Goal: Task Accomplishment & Management: Complete application form

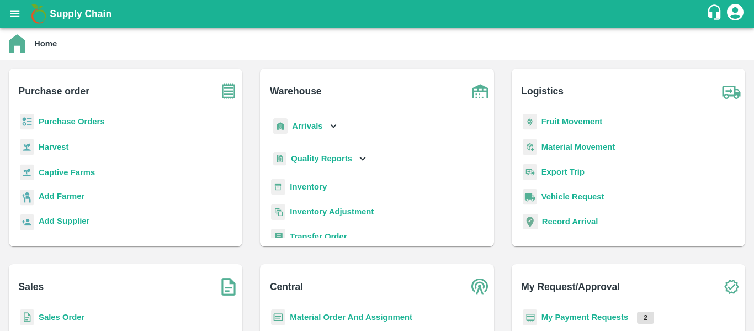
click at [87, 120] on b "Purchase Orders" at bounding box center [72, 121] width 66 height 9
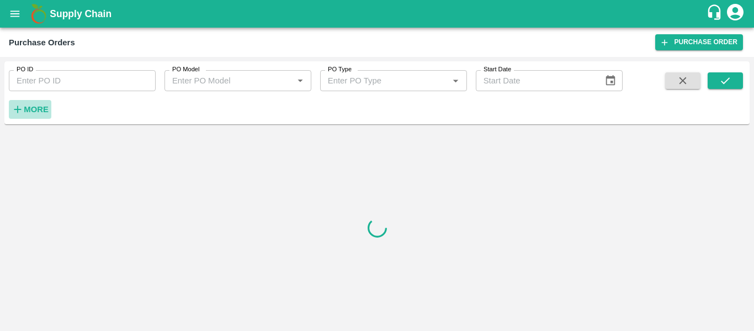
click at [23, 106] on icon "button" at bounding box center [18, 109] width 12 height 12
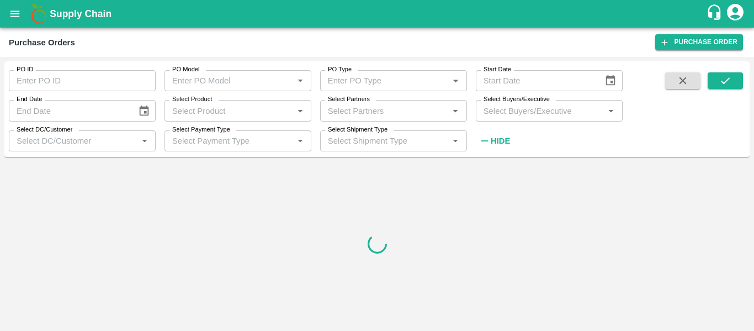
click at [410, 112] on input "Select Partners" at bounding box center [384, 110] width 122 height 14
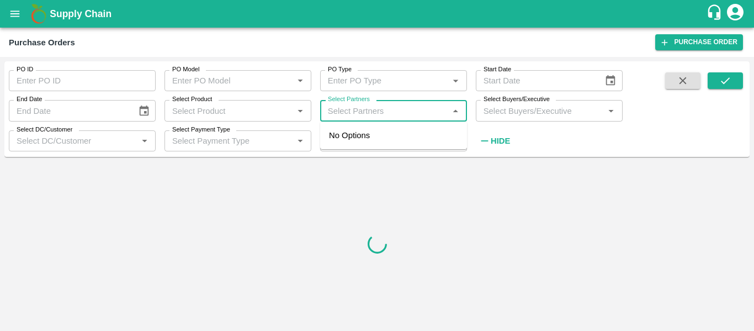
paste input "9459707470"
type input "9459707470"
click at [349, 138] on input "checkbox" at bounding box center [344, 141] width 22 height 22
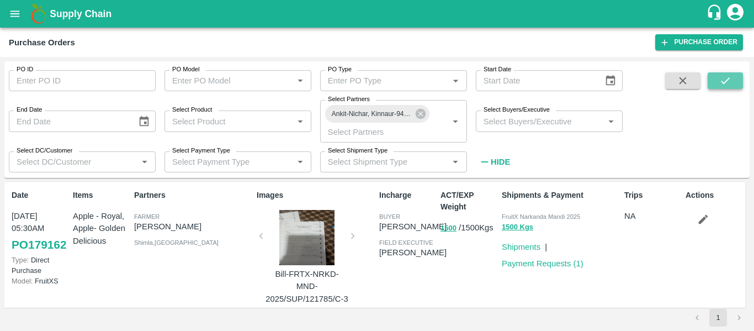
click at [731, 78] on icon "submit" at bounding box center [725, 81] width 12 height 12
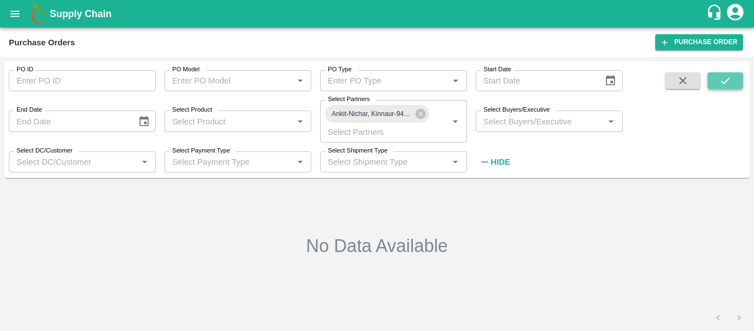
click at [723, 82] on icon "submit" at bounding box center [725, 80] width 9 height 7
click at [726, 83] on icon "submit" at bounding box center [725, 81] width 12 height 12
